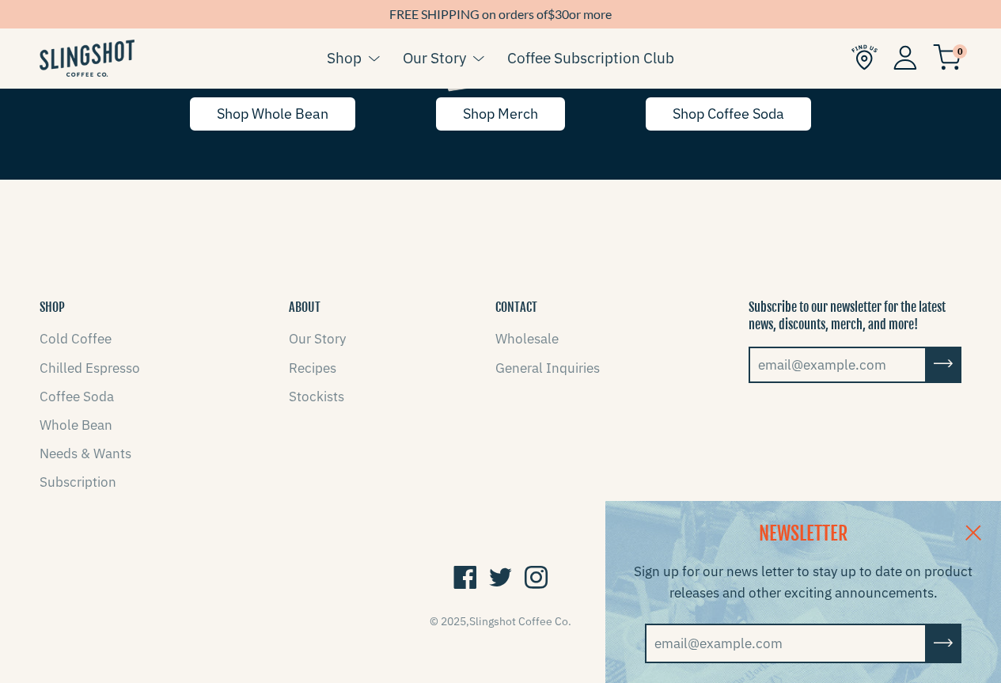
scroll to position [2569, 0]
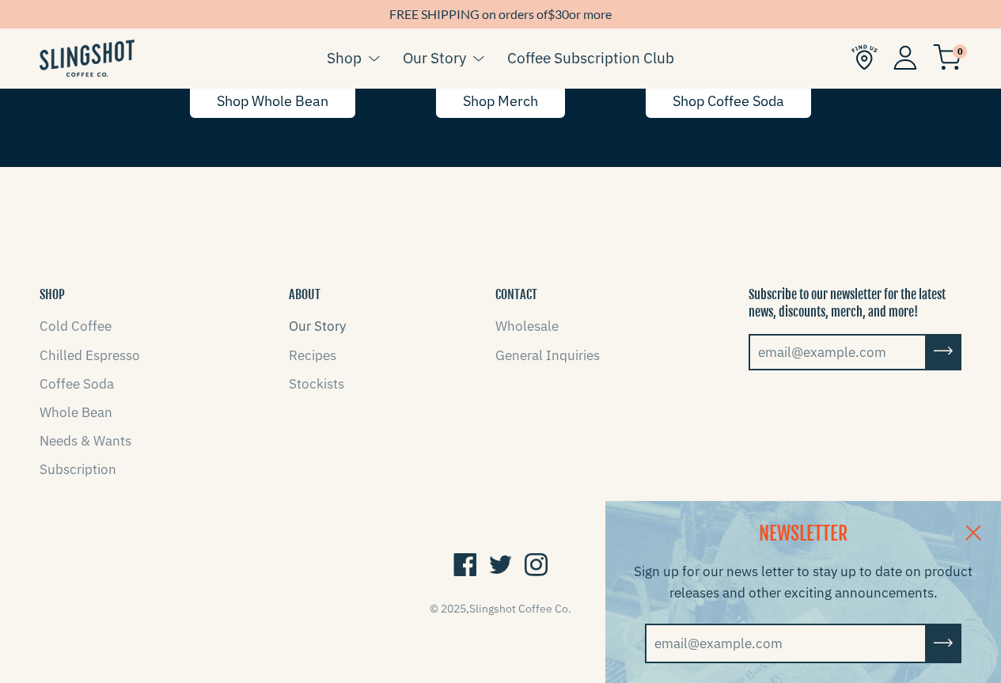
click at [319, 330] on link "Our Story" at bounding box center [317, 325] width 57 height 17
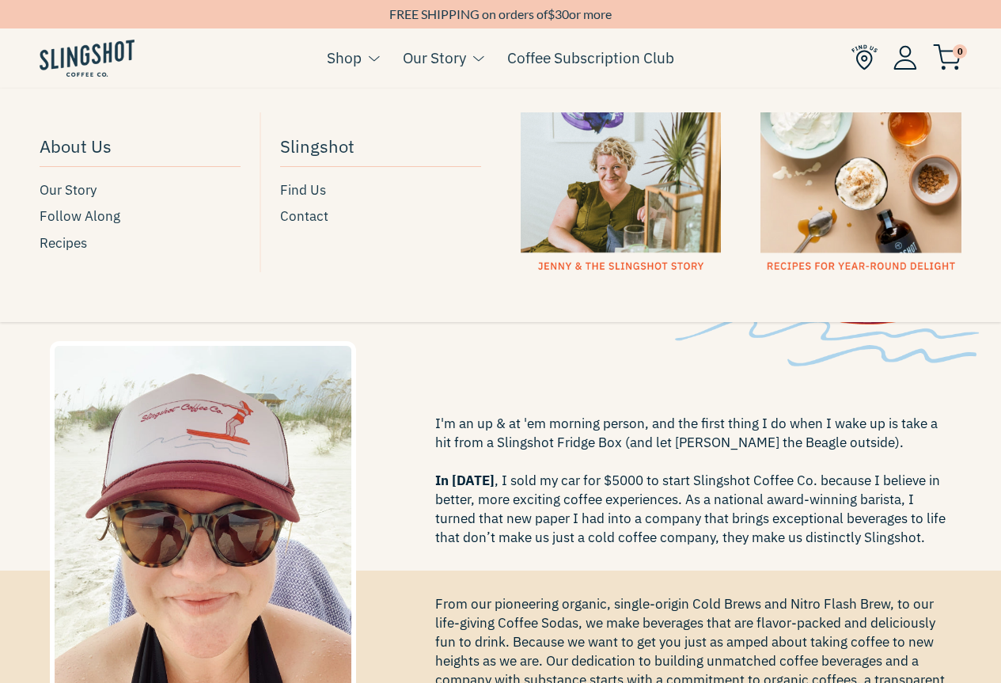
click at [564, 189] on div at bounding box center [621, 192] width 201 height 161
click at [313, 209] on span "Contact" at bounding box center [304, 216] width 48 height 21
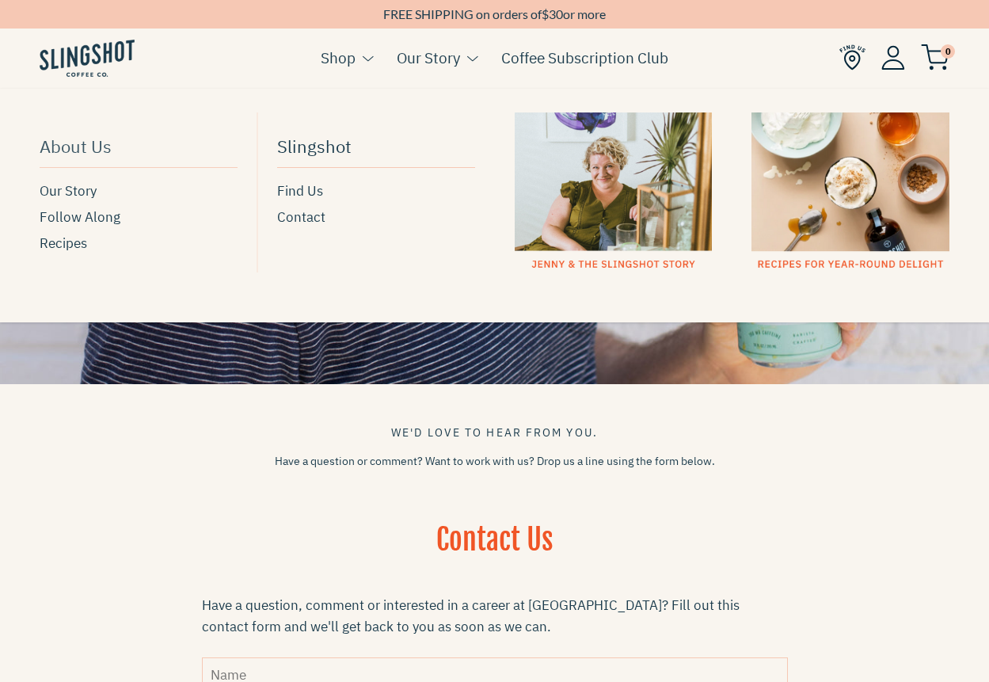
click at [76, 151] on span "About Us" at bounding box center [76, 146] width 72 height 28
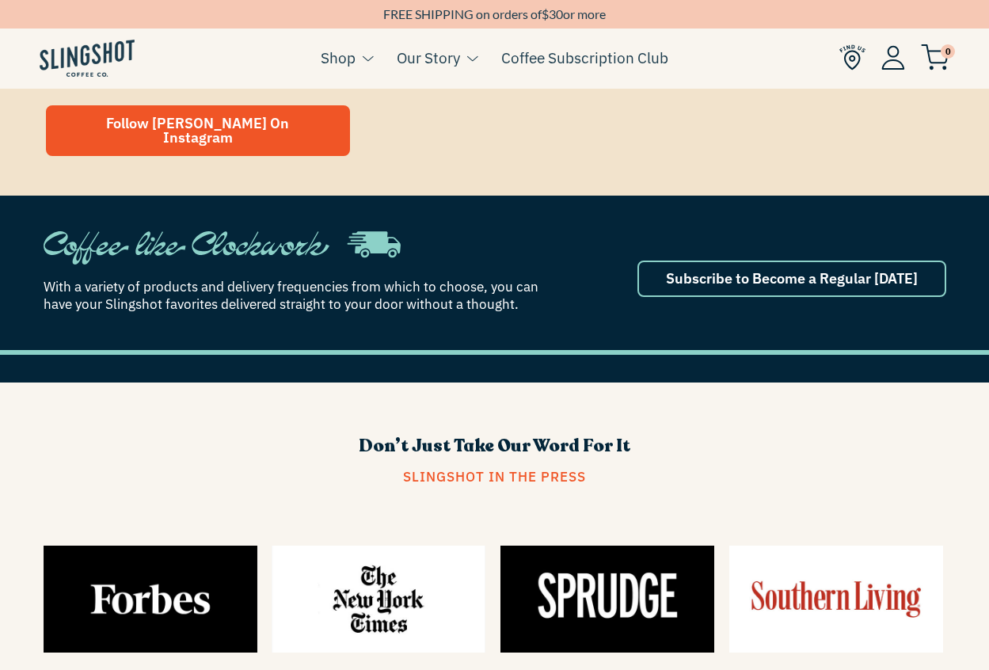
scroll to position [434, 0]
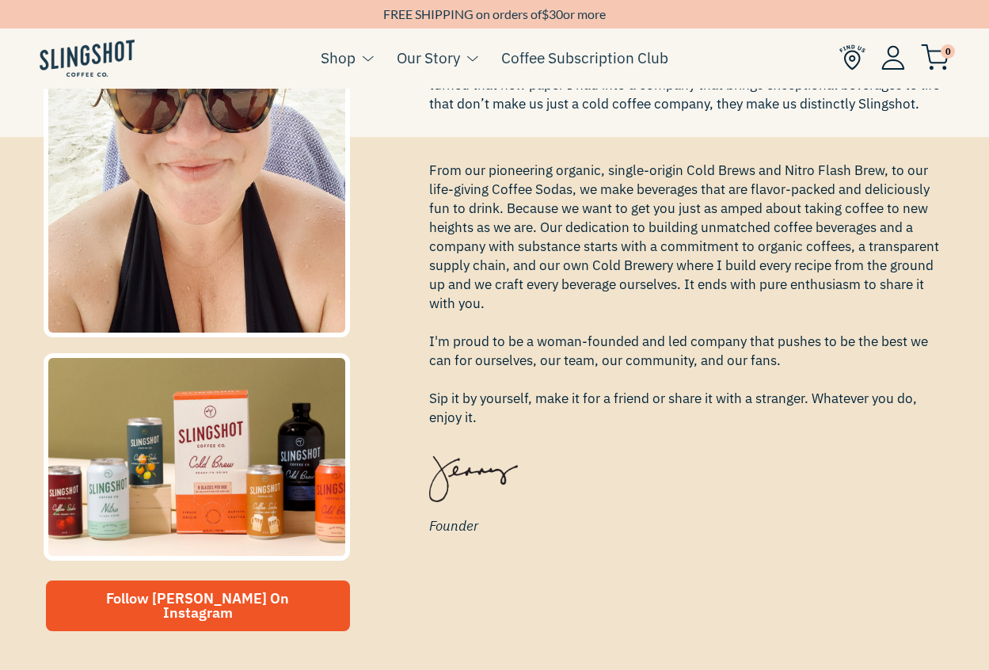
click at [855, 55] on img at bounding box center [852, 57] width 26 height 26
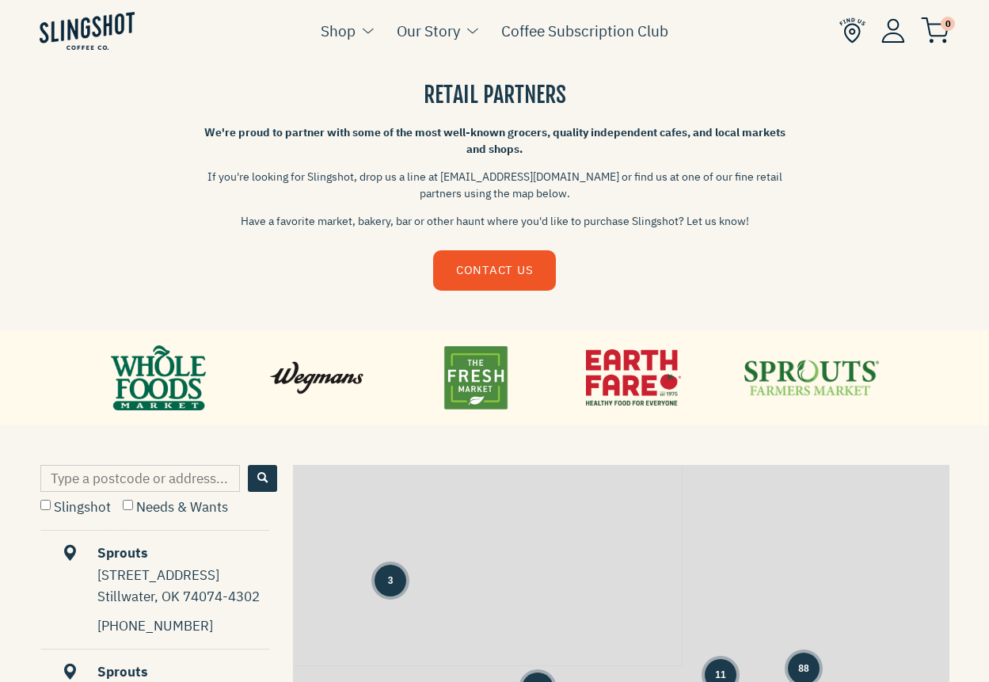
scroll to position [633, 0]
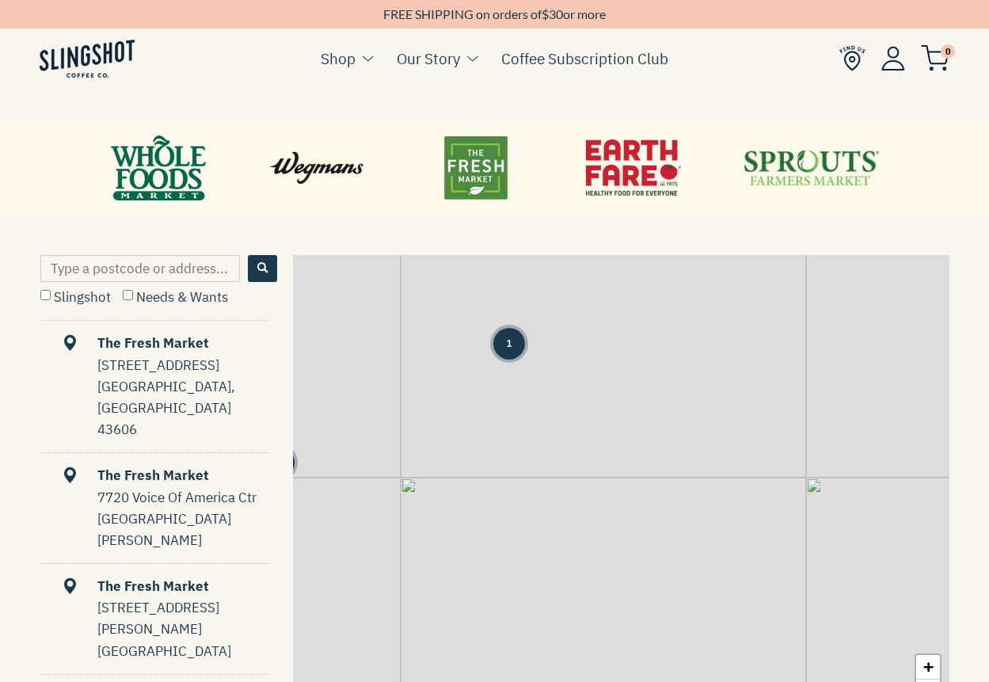
drag, startPoint x: 677, startPoint y: 452, endPoint x: 617, endPoint y: 539, distance: 105.8
click at [617, 539] on div "1 8 1 1 1 3 1 1 1 2 2 1 1 2 + −" at bounding box center [621, 497] width 656 height 484
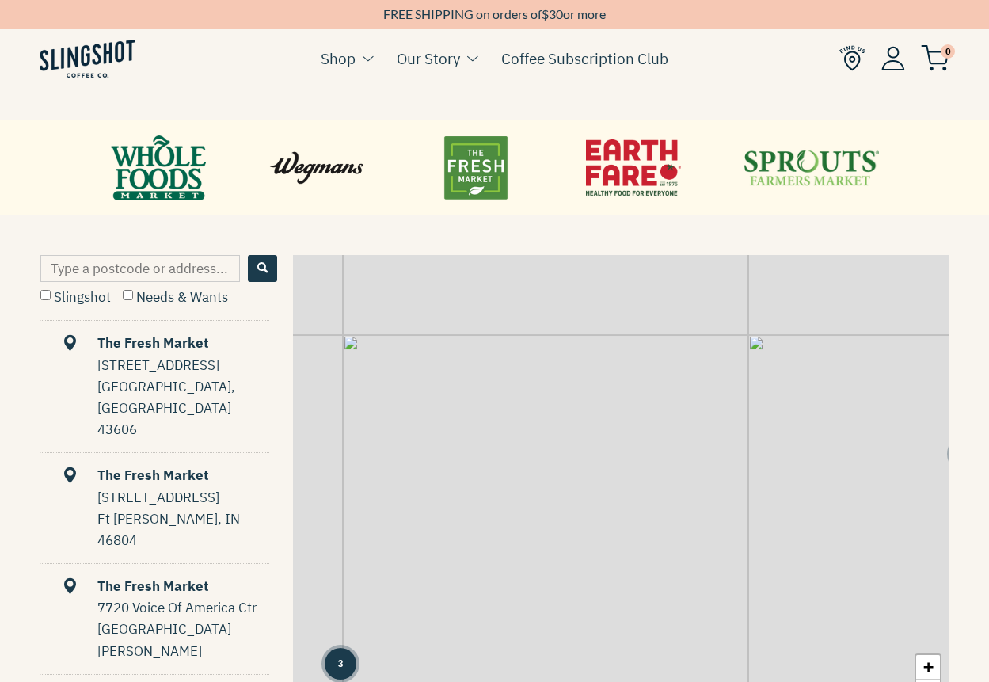
drag, startPoint x: 617, startPoint y: 539, endPoint x: 567, endPoint y: 378, distance: 169.0
click at [567, 378] on div "1 8 1 1 1 3 1 1 2 2 1 1 10 3 + −" at bounding box center [621, 497] width 656 height 484
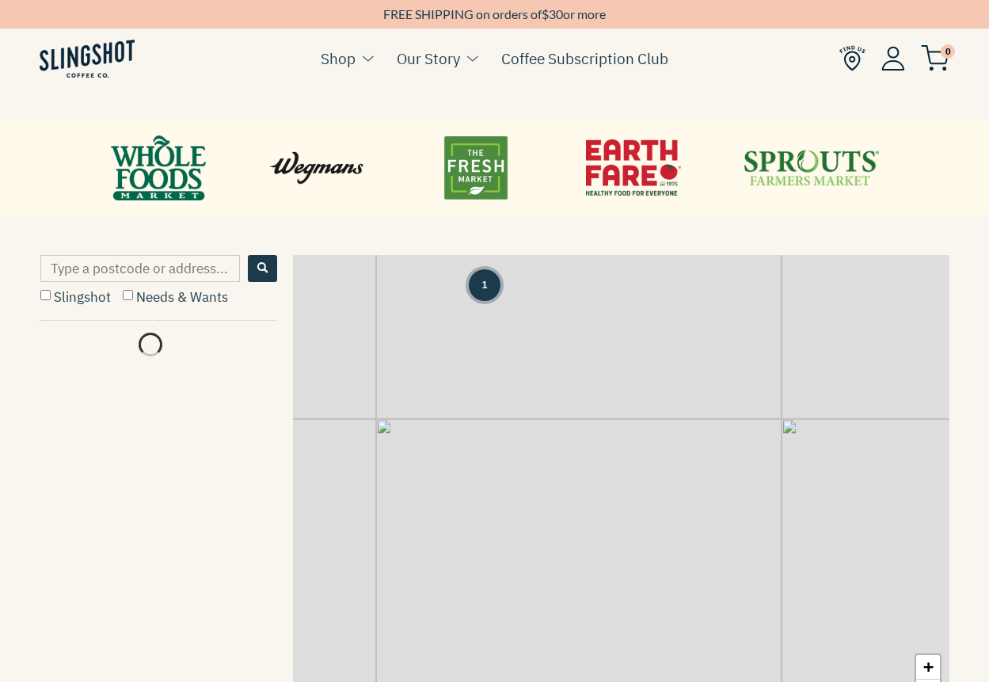
drag, startPoint x: 578, startPoint y: 431, endPoint x: 608, endPoint y: 490, distance: 65.8
click at [608, 490] on div "1 8 1 1 1 3 1 1 2 2 1 1 10 3 10 2 + −" at bounding box center [621, 497] width 656 height 484
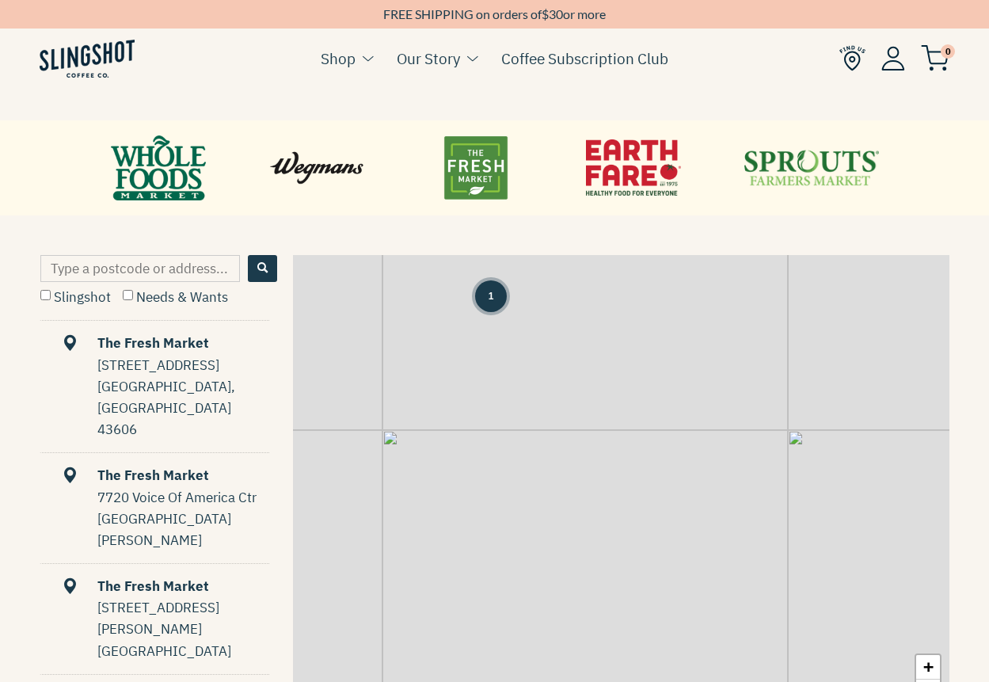
click at [496, 303] on div "1" at bounding box center [491, 296] width 32 height 32
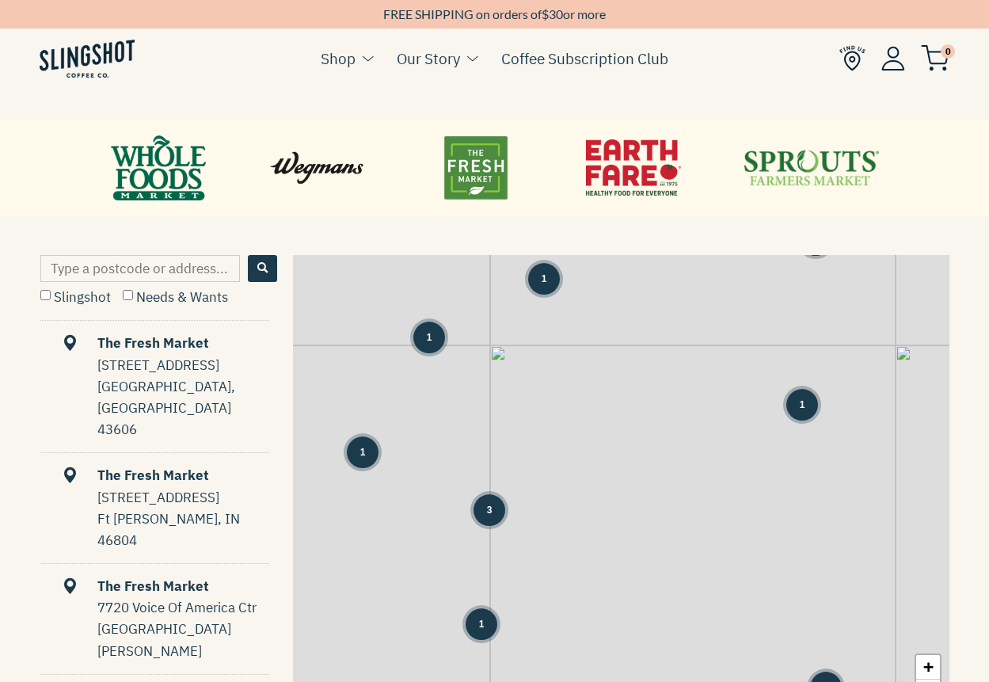
drag, startPoint x: 632, startPoint y: 534, endPoint x: 599, endPoint y: 336, distance: 199.7
click at [599, 336] on div "8 12 7 2 3 3 1 1 2 1 1 2 3 1 14 1 1 3 10 11 1 1 1 3 3" at bounding box center [621, 497] width 656 height 484
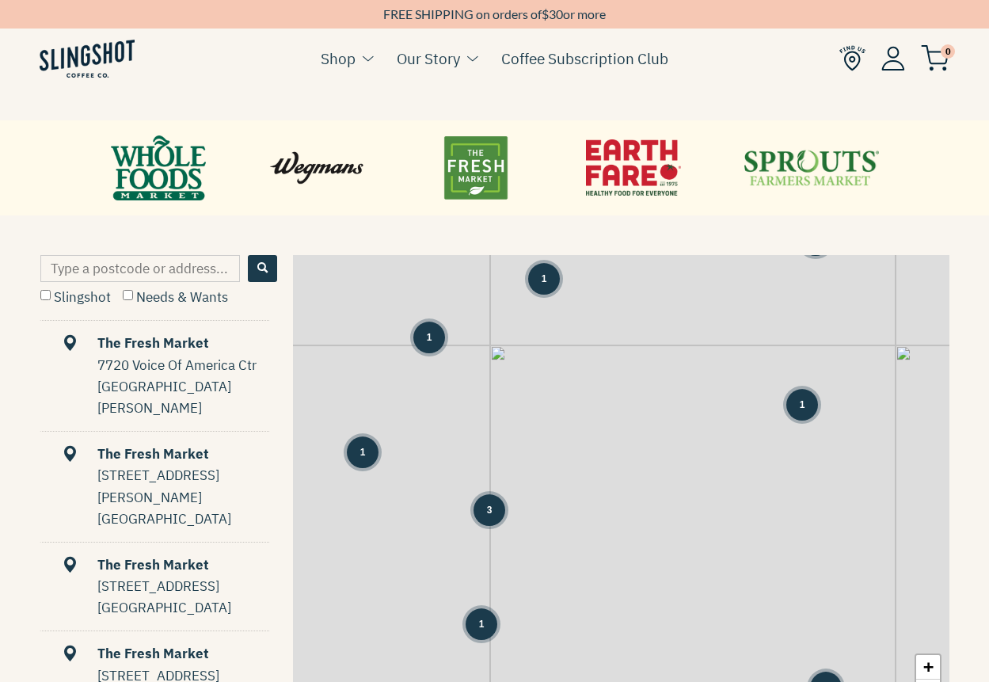
click at [491, 515] on span "3" at bounding box center [490, 510] width 6 height 14
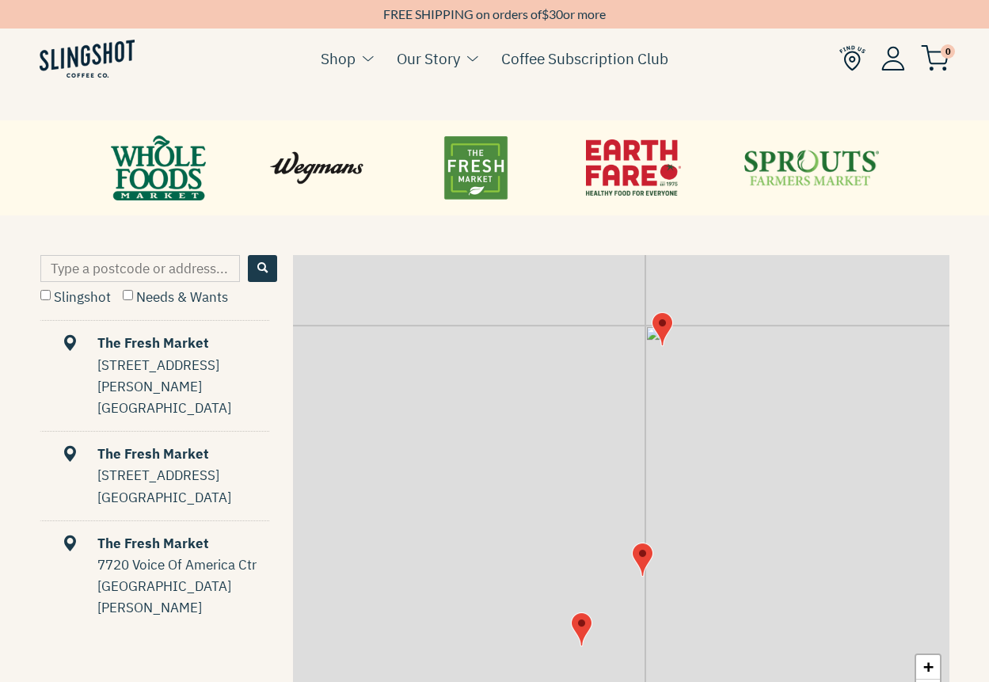
click at [663, 332] on img "Map" at bounding box center [661, 329] width 21 height 34
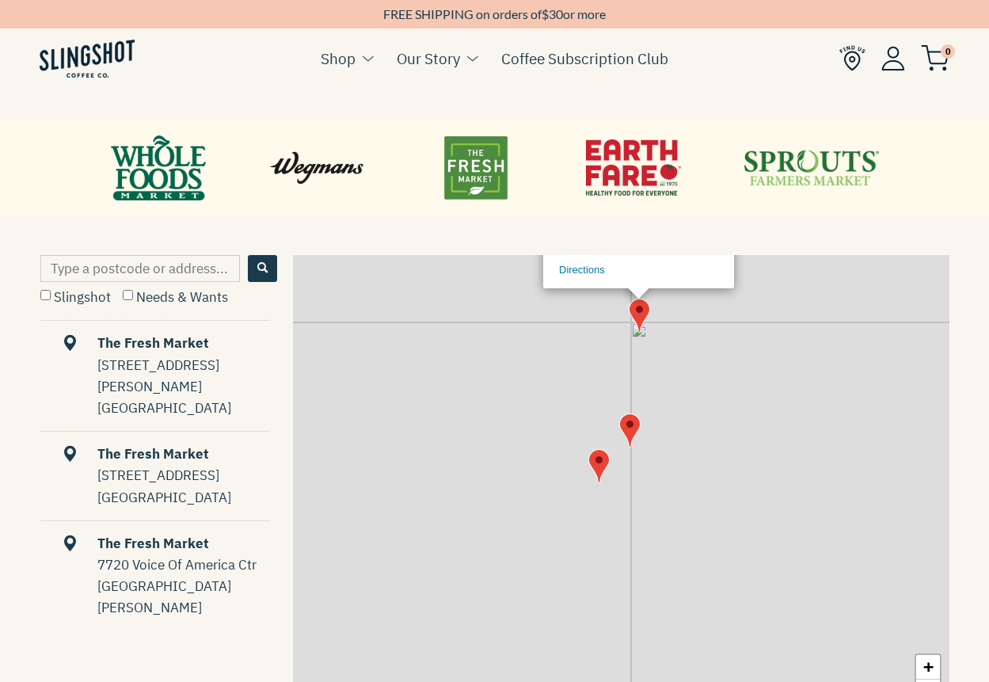
drag, startPoint x: 646, startPoint y: 521, endPoint x: 642, endPoint y: 438, distance: 83.2
click at [642, 438] on div "The Fresh Market 7720 Voice Of America Ctr West Chester, OH 45069 Directions × …" at bounding box center [621, 497] width 656 height 484
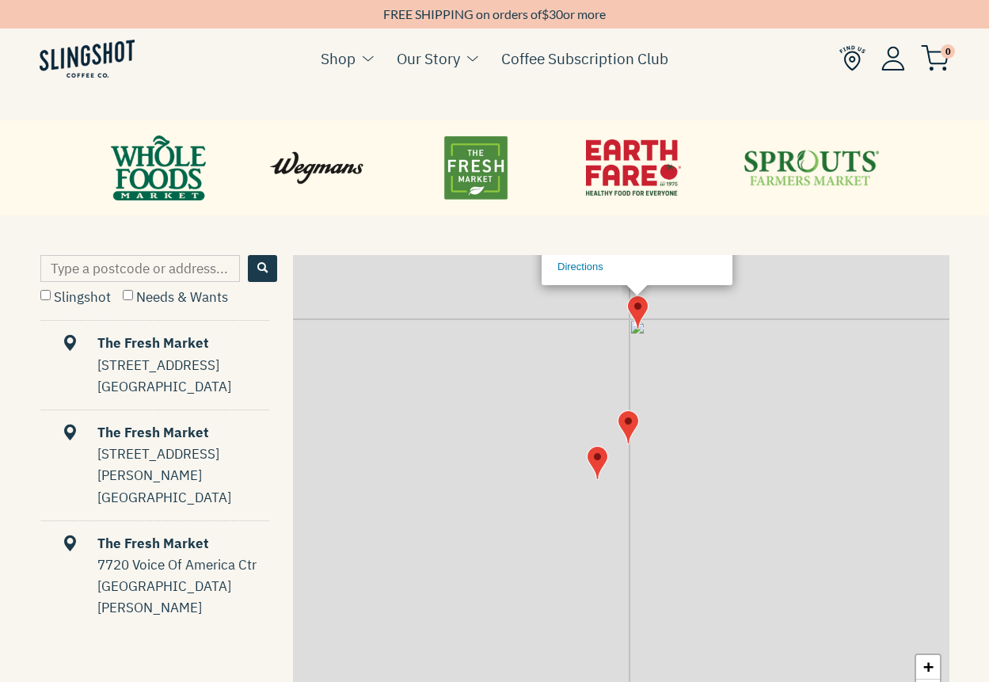
click at [625, 425] on img "Map" at bounding box center [627, 427] width 21 height 34
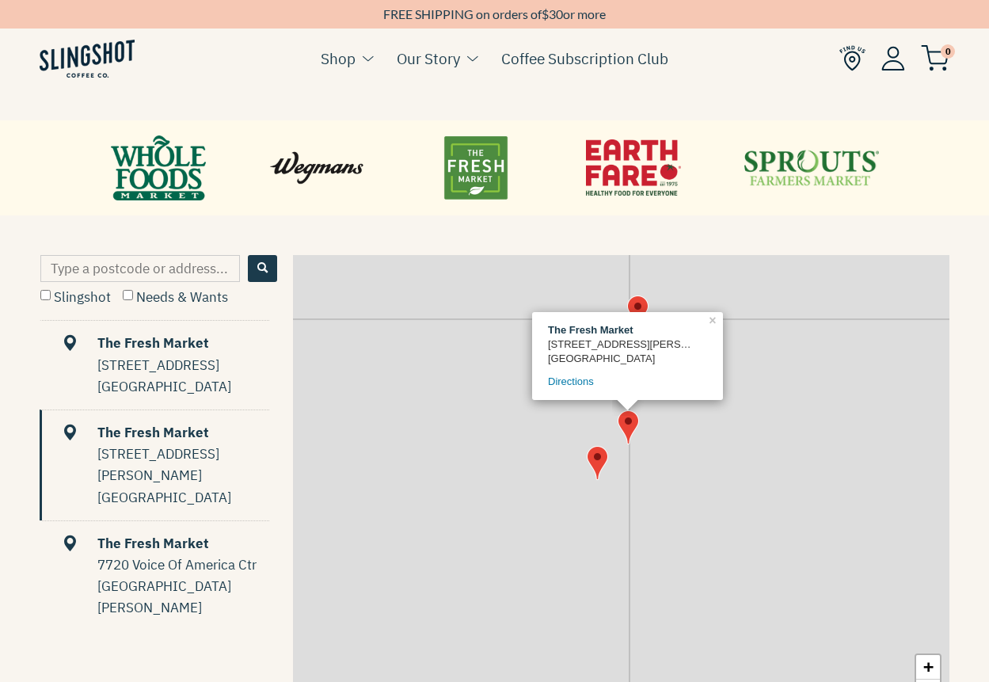
click at [601, 476] on img "Map" at bounding box center [597, 463] width 21 height 34
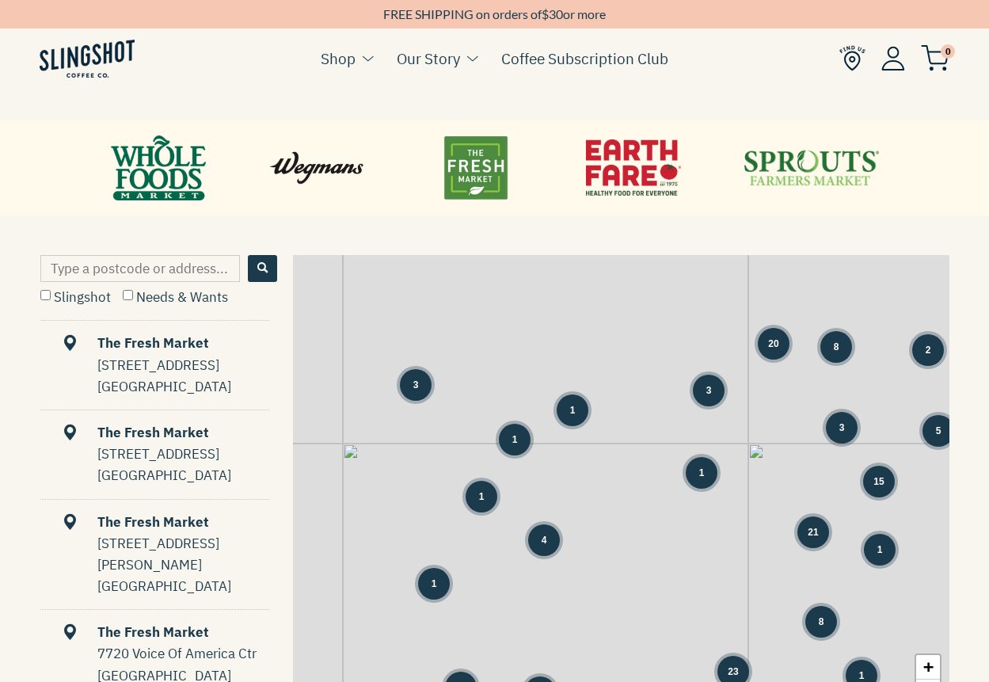
drag, startPoint x: 750, startPoint y: 389, endPoint x: 682, endPoint y: 456, distance: 95.2
click at [682, 456] on div "1 1 1 1 1 3 3 20 8 2 1 3 5 15 7 4 21 1 8 12 1 11 5 21 23 1 1 7 35 3 1 28 1" at bounding box center [621, 497] width 656 height 484
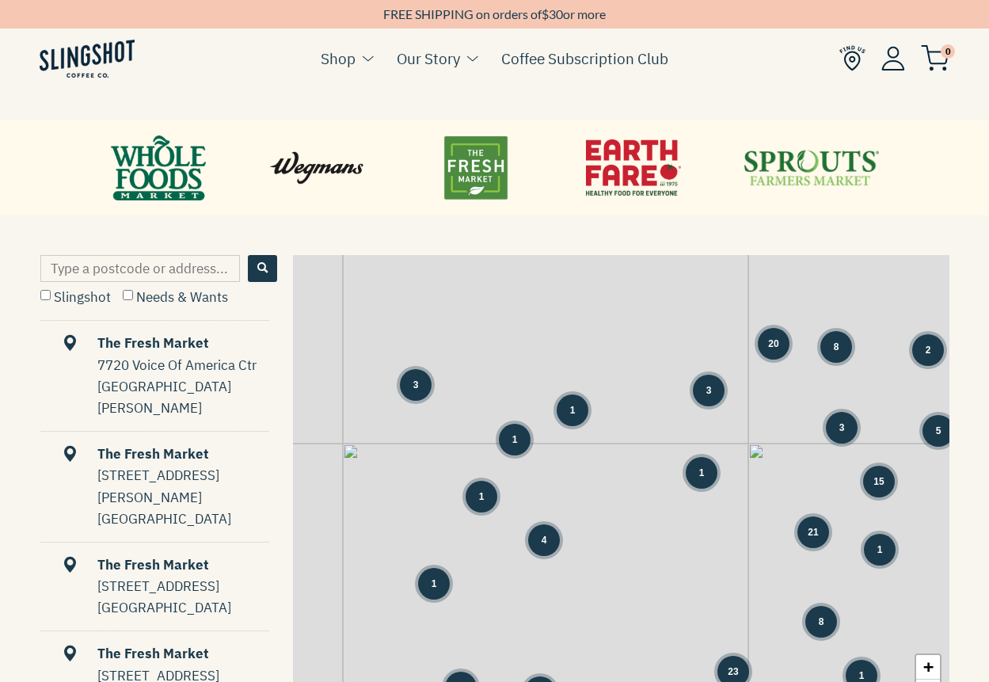
drag, startPoint x: 503, startPoint y: 452, endPoint x: 674, endPoint y: 435, distance: 171.1
click at [530, 435] on div "1" at bounding box center [515, 439] width 32 height 32
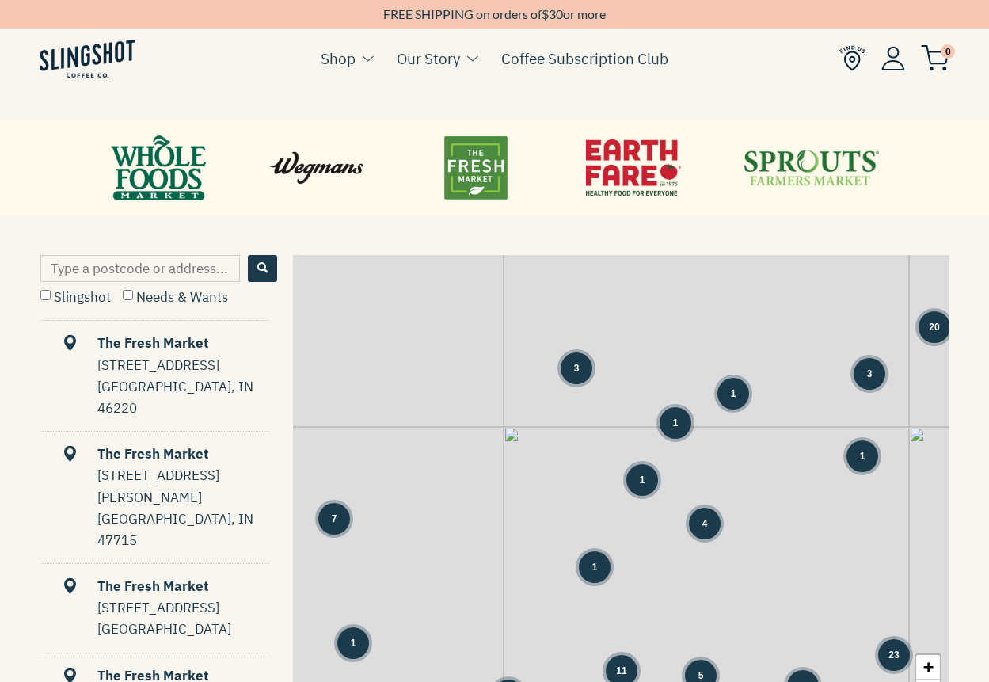
click at [569, 362] on div "3" at bounding box center [576, 368] width 32 height 32
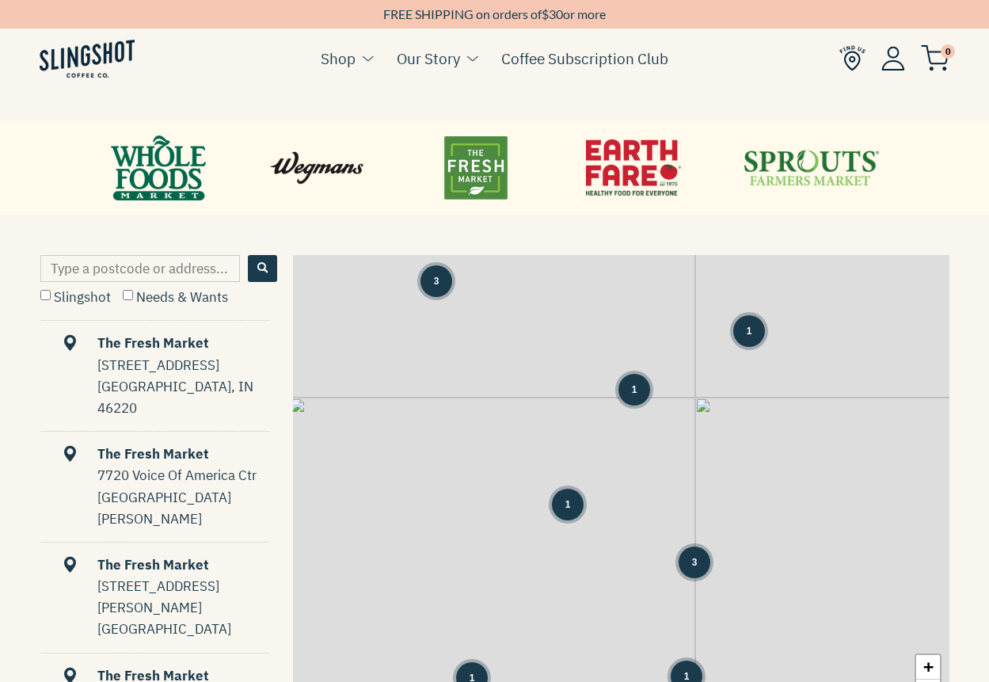
click at [636, 401] on div "1" at bounding box center [634, 390] width 32 height 32
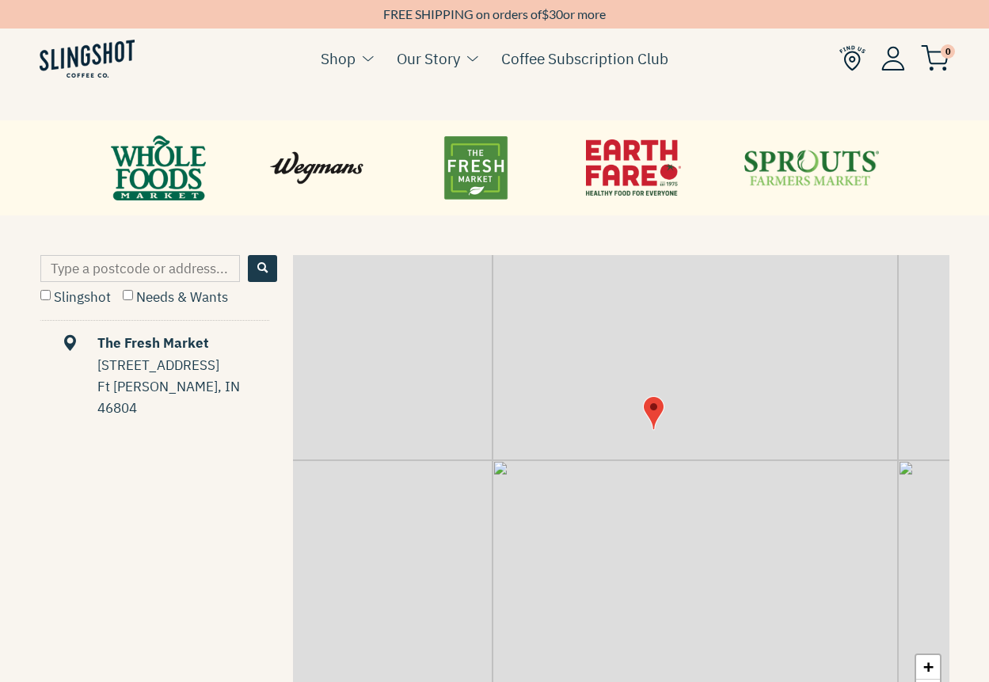
drag, startPoint x: 587, startPoint y: 518, endPoint x: 647, endPoint y: 398, distance: 133.8
click at [647, 403] on div "+ −" at bounding box center [621, 497] width 656 height 484
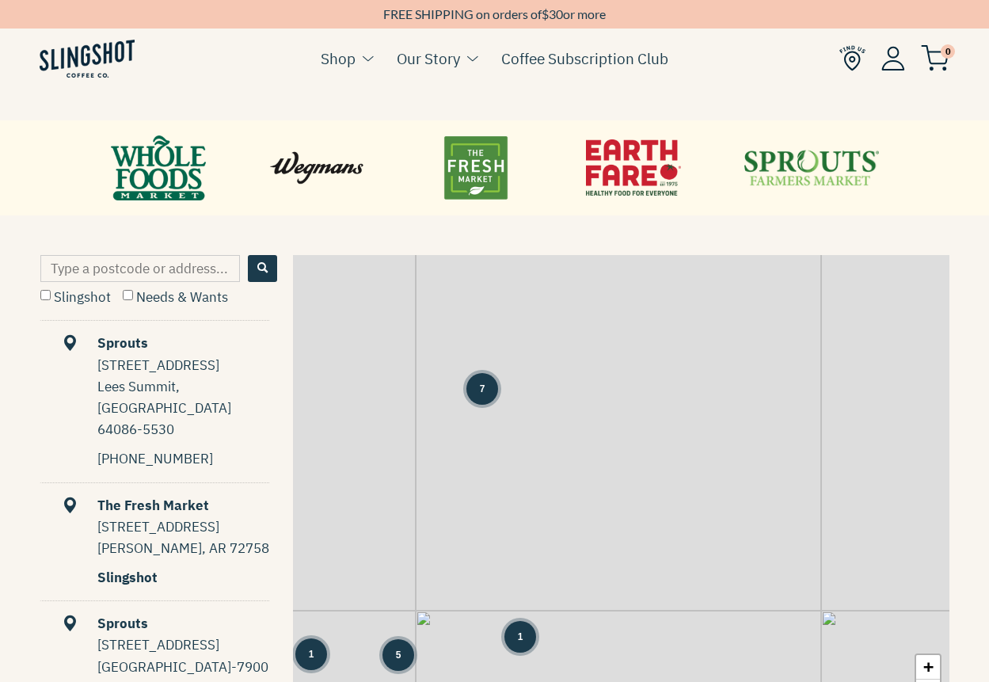
drag, startPoint x: 398, startPoint y: 448, endPoint x: 511, endPoint y: 441, distance: 113.4
click at [511, 441] on div "1 7 3 1 1 3 1 1 1 5 1 8 3 2 6 6 9 1 7 3 2 4 33 2 2 5 3" at bounding box center [621, 497] width 656 height 484
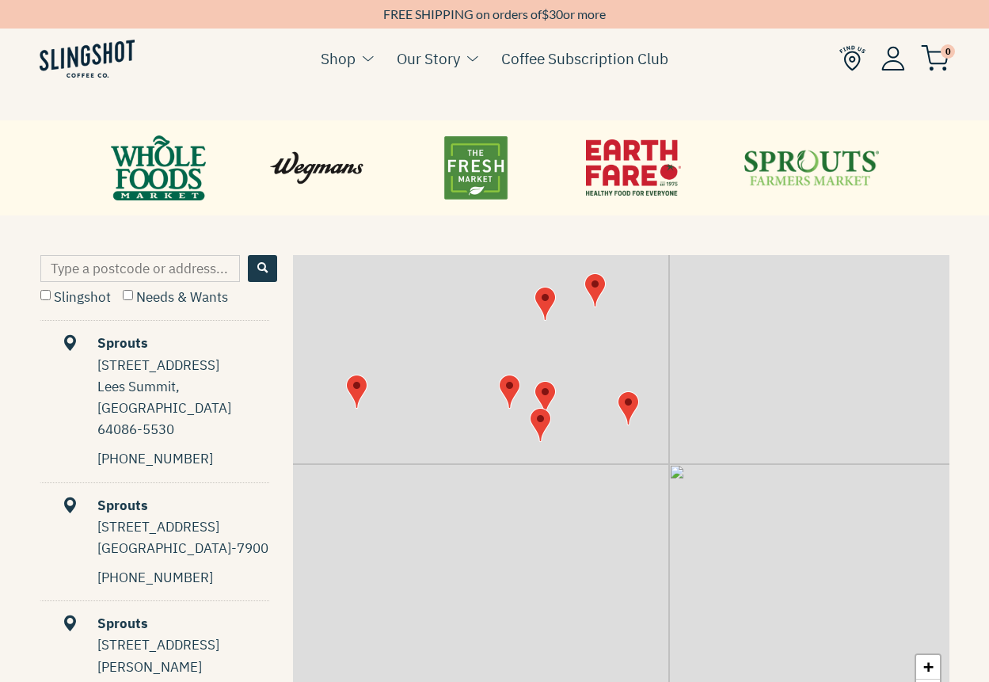
click at [599, 303] on img "Map" at bounding box center [594, 290] width 21 height 34
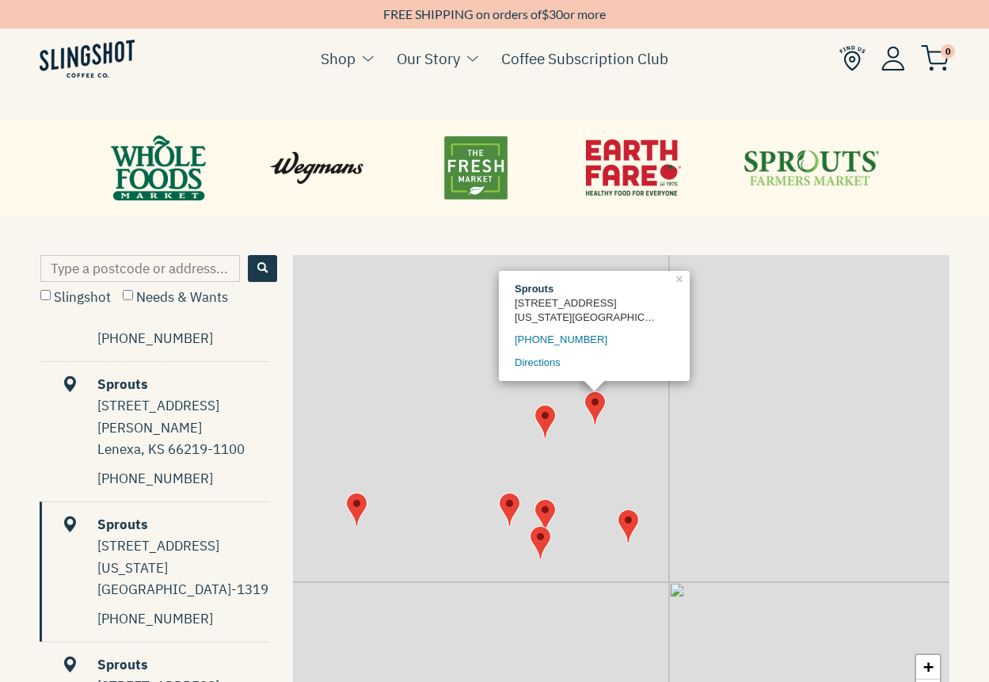
scroll to position [540, 0]
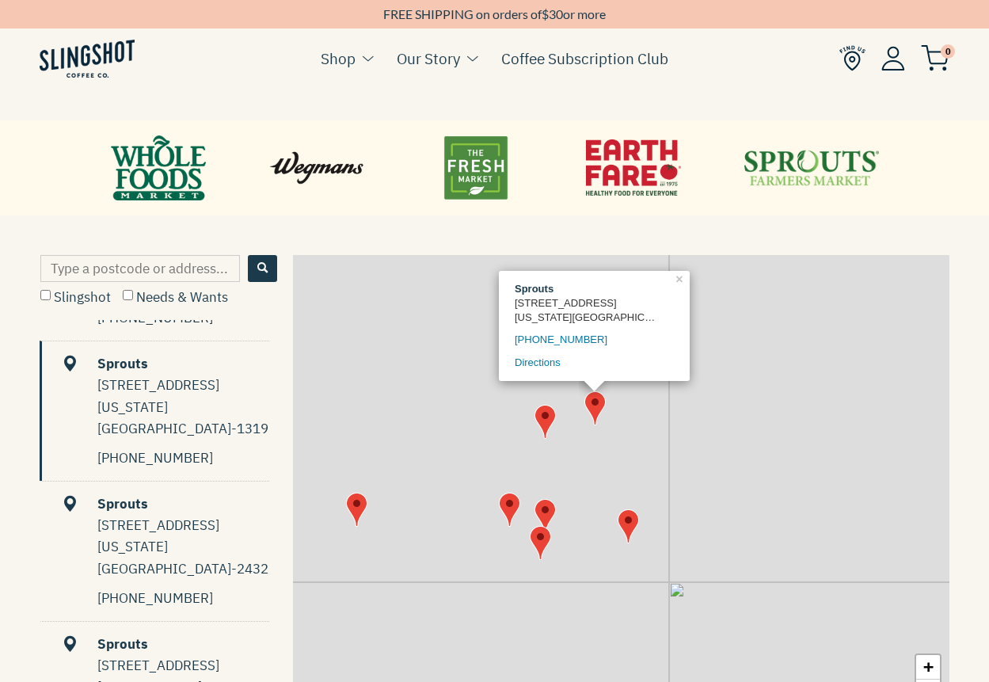
click at [545, 414] on img "Map" at bounding box center [544, 421] width 21 height 34
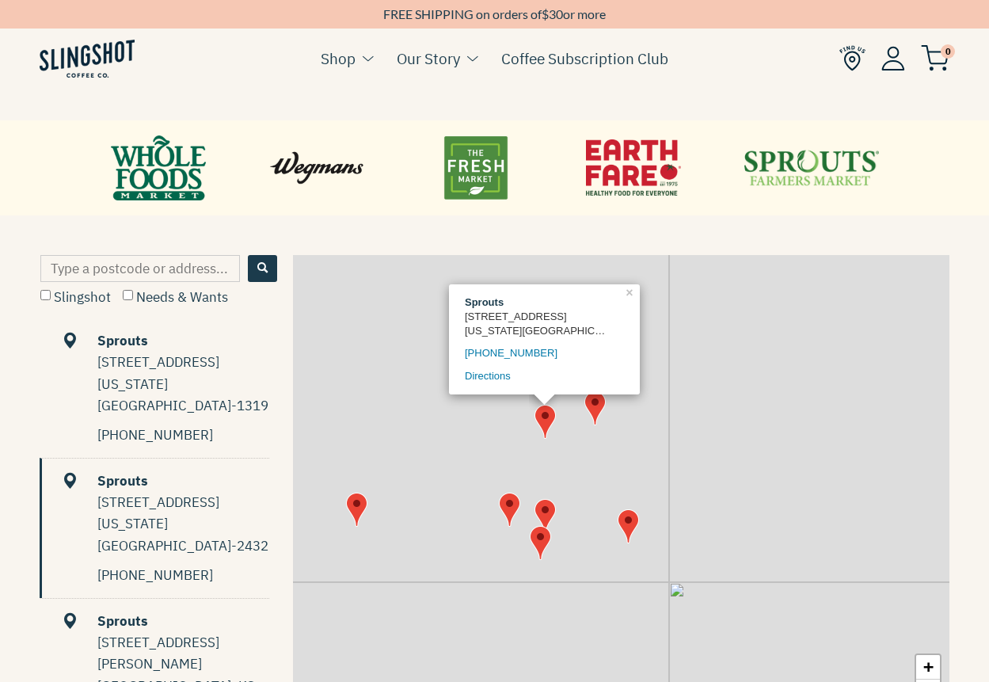
click at [541, 504] on img "Map" at bounding box center [544, 516] width 21 height 34
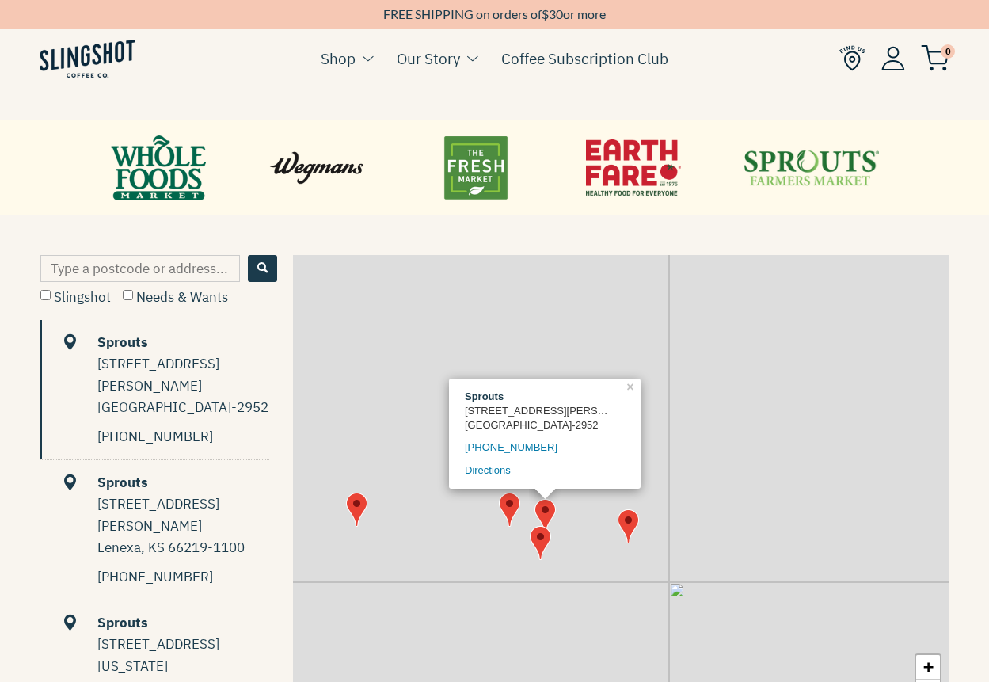
click at [519, 508] on img "Map" at bounding box center [509, 509] width 21 height 34
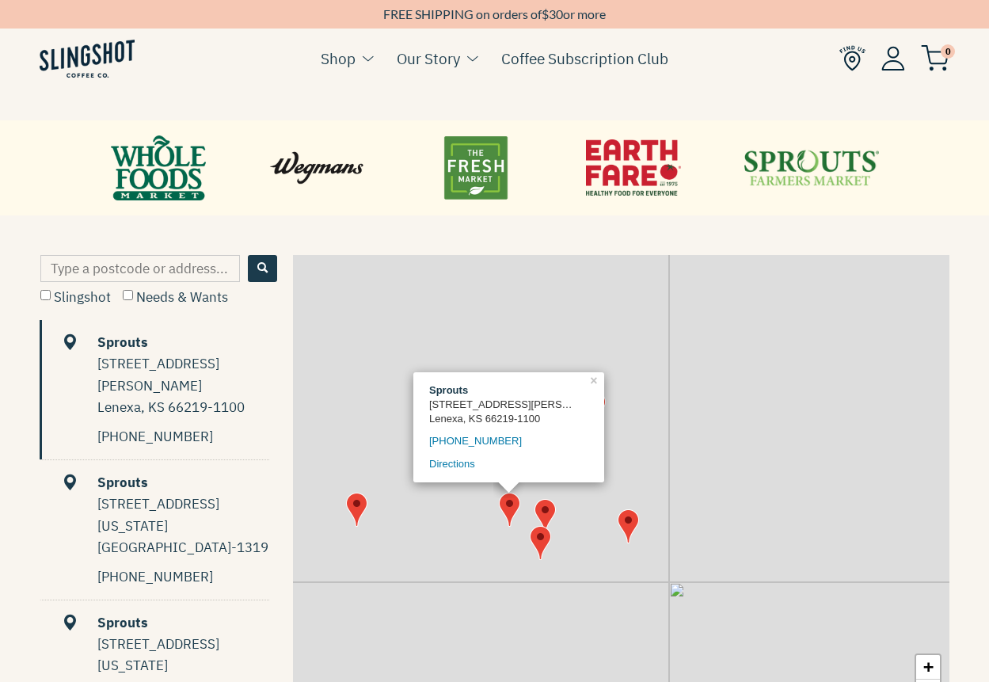
click at [541, 548] on img "Map" at bounding box center [540, 543] width 21 height 34
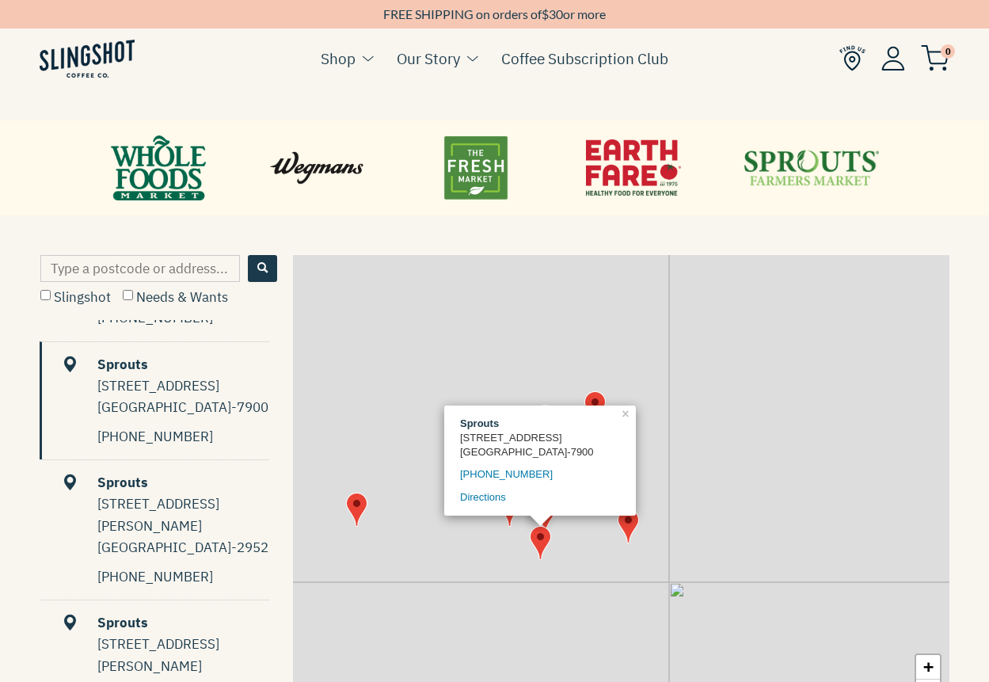
click at [631, 529] on img "Map" at bounding box center [627, 526] width 21 height 34
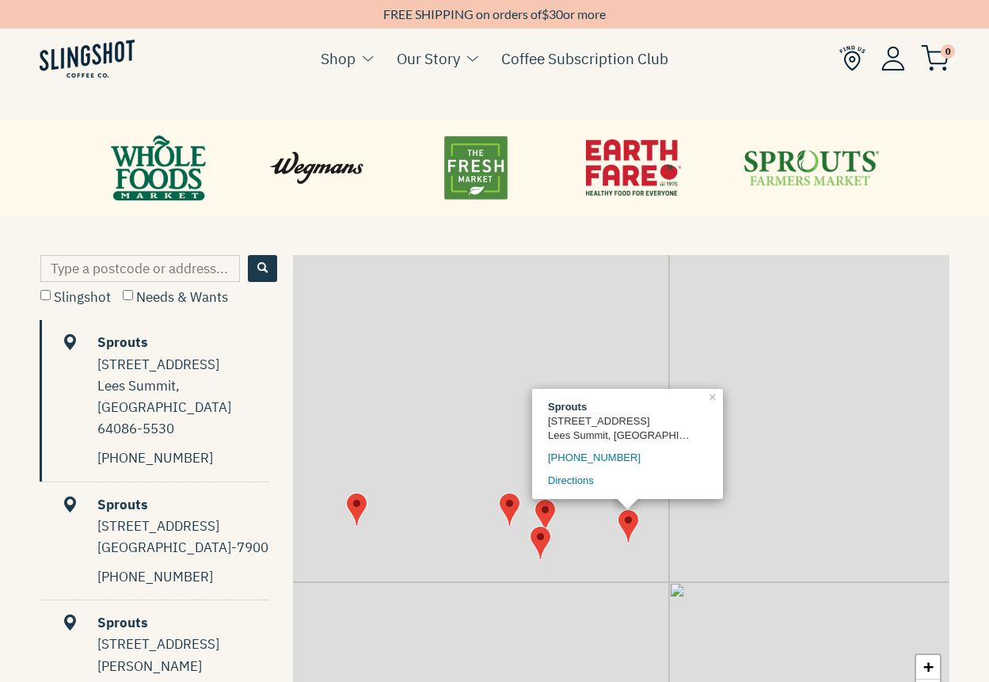
click at [355, 515] on img "Map" at bounding box center [356, 509] width 21 height 34
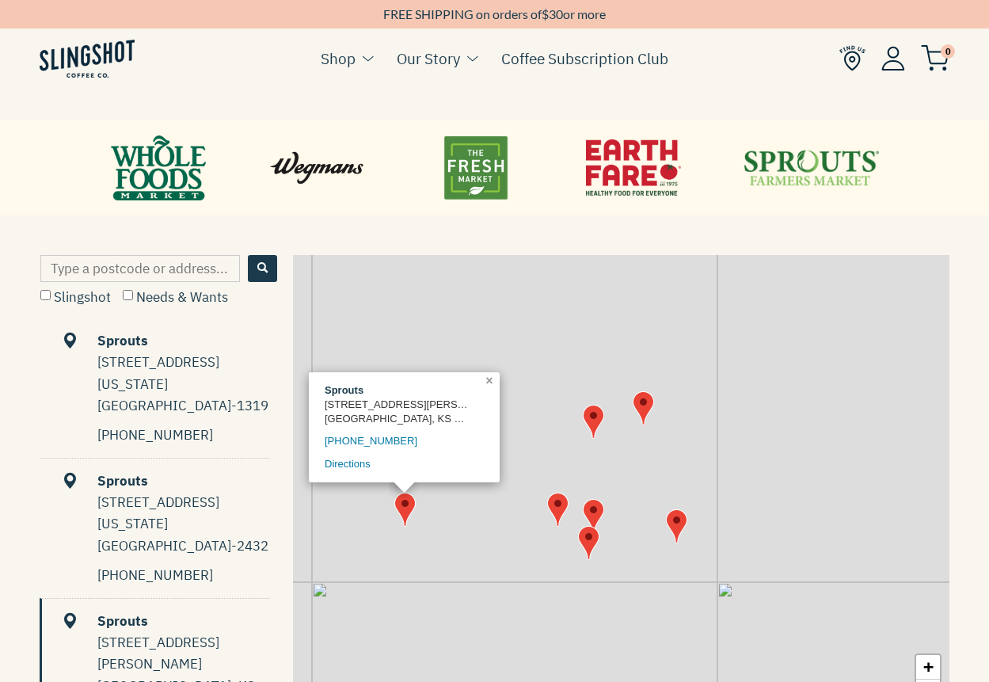
click at [488, 385] on link "×" at bounding box center [490, 379] width 17 height 14
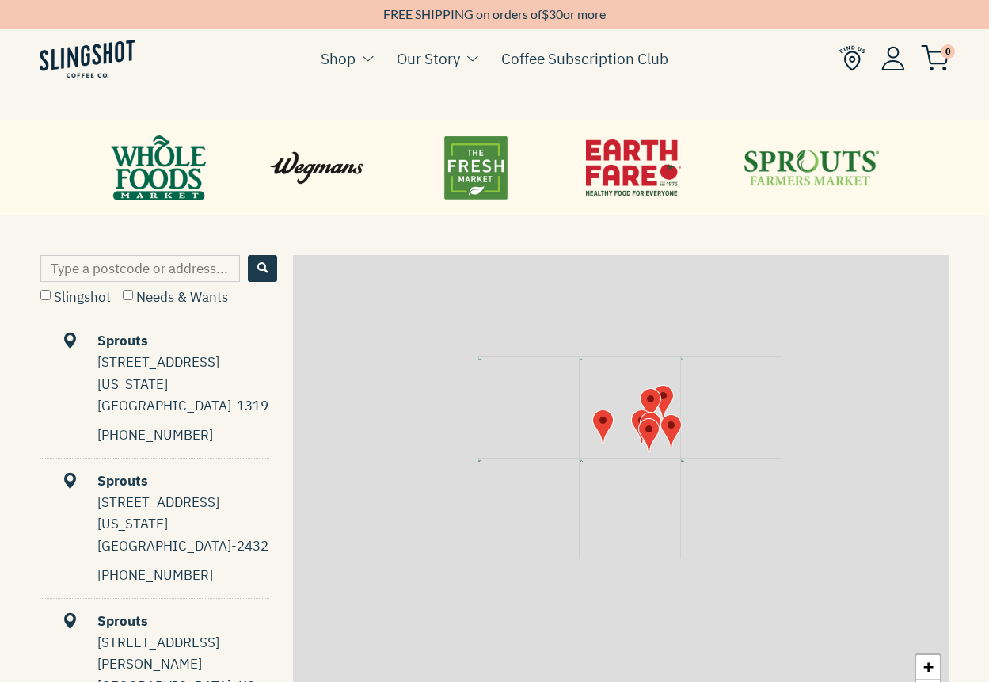
scroll to position [0, 0]
